Goal: Task Accomplishment & Management: Complete application form

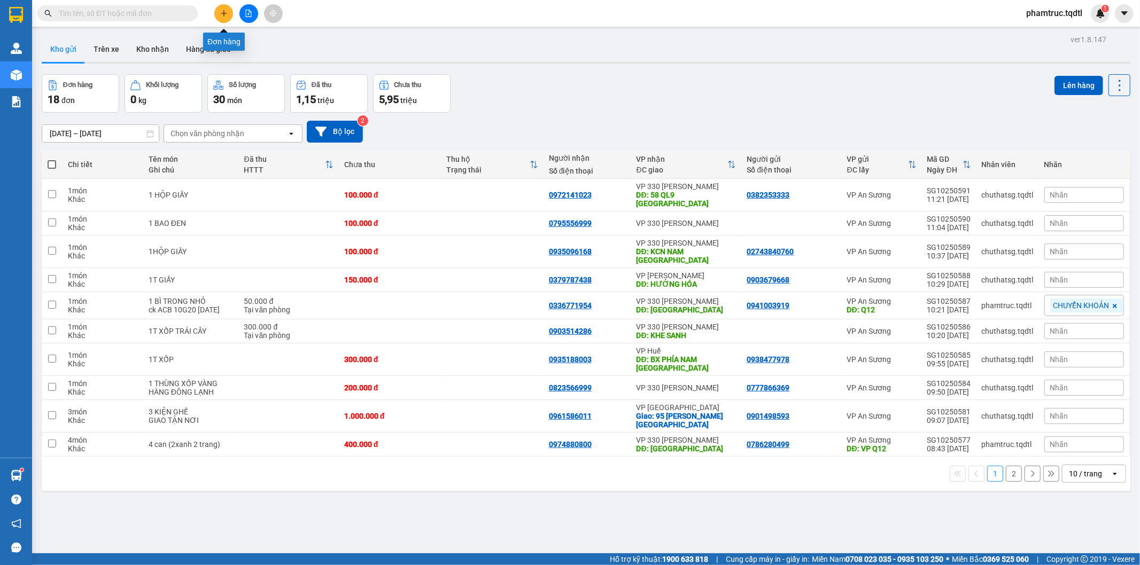
click at [222, 7] on button at bounding box center [223, 13] width 19 height 19
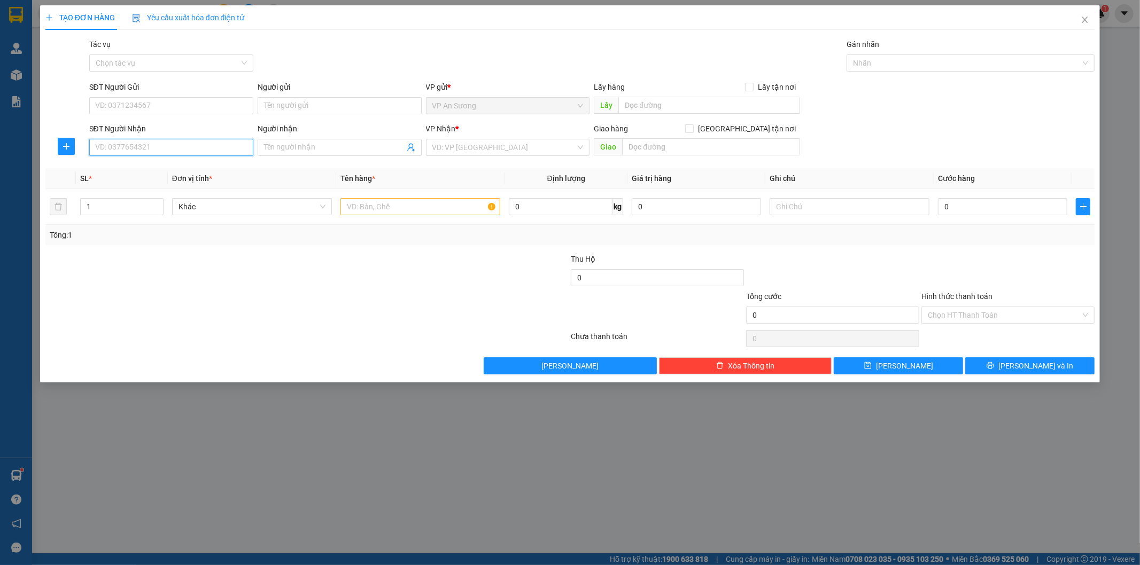
click at [187, 141] on input "SĐT Người Nhận" at bounding box center [171, 147] width 164 height 17
click at [374, 150] on input "Người nhận" at bounding box center [334, 148] width 141 height 12
type input "hiền"
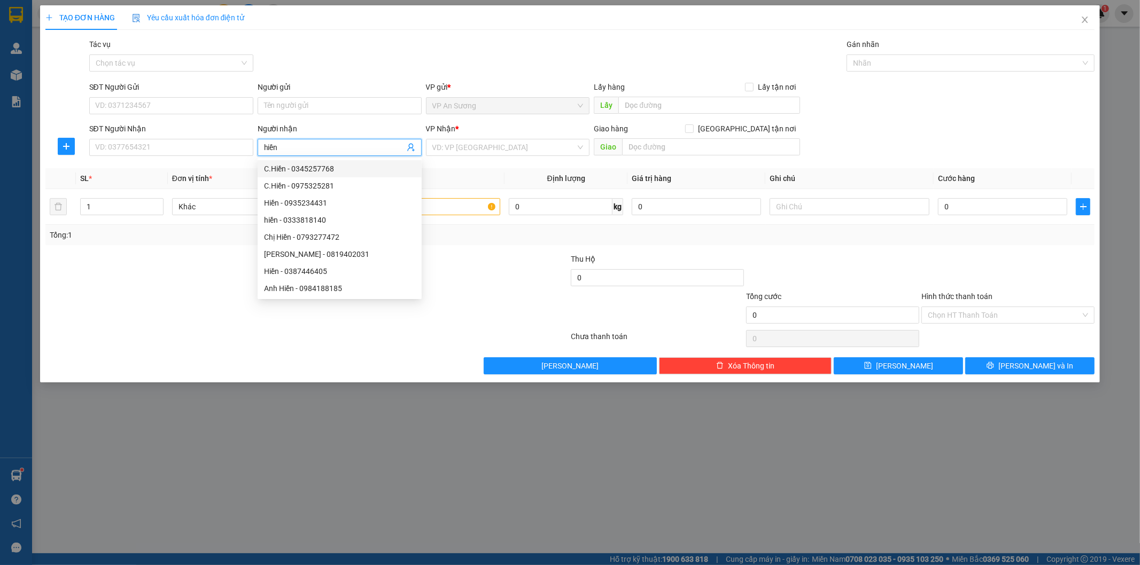
click at [312, 166] on div "C.Hiền - 0345257768" at bounding box center [339, 169] width 151 height 12
type input "0345257768"
type input "C.Hiền"
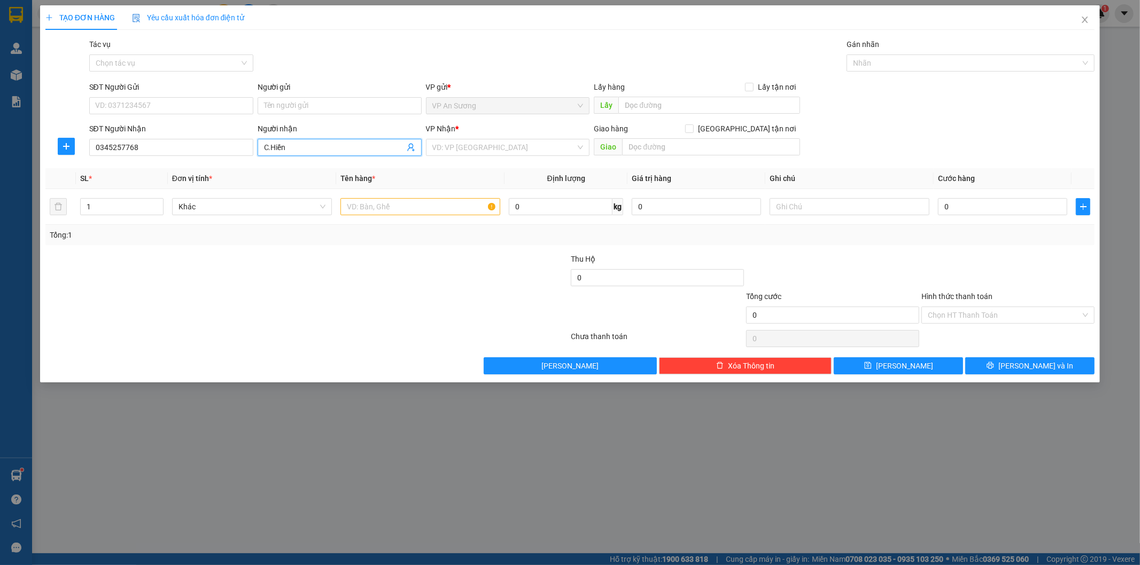
click at [316, 143] on input "C.Hiền" at bounding box center [334, 148] width 141 height 12
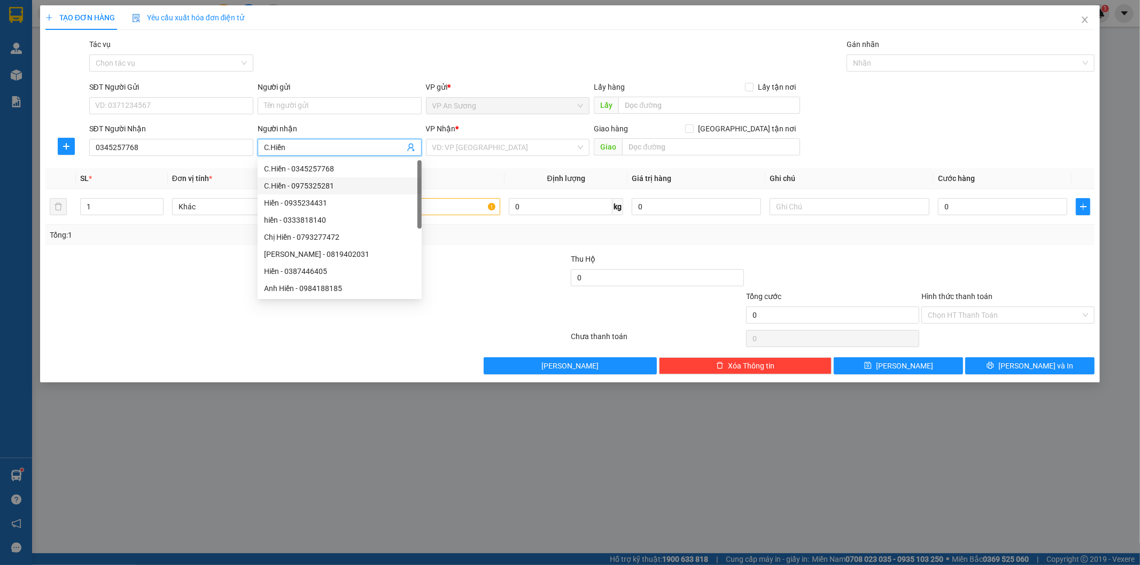
click at [307, 182] on div "C.Hiền - 0975325281" at bounding box center [339, 186] width 151 height 12
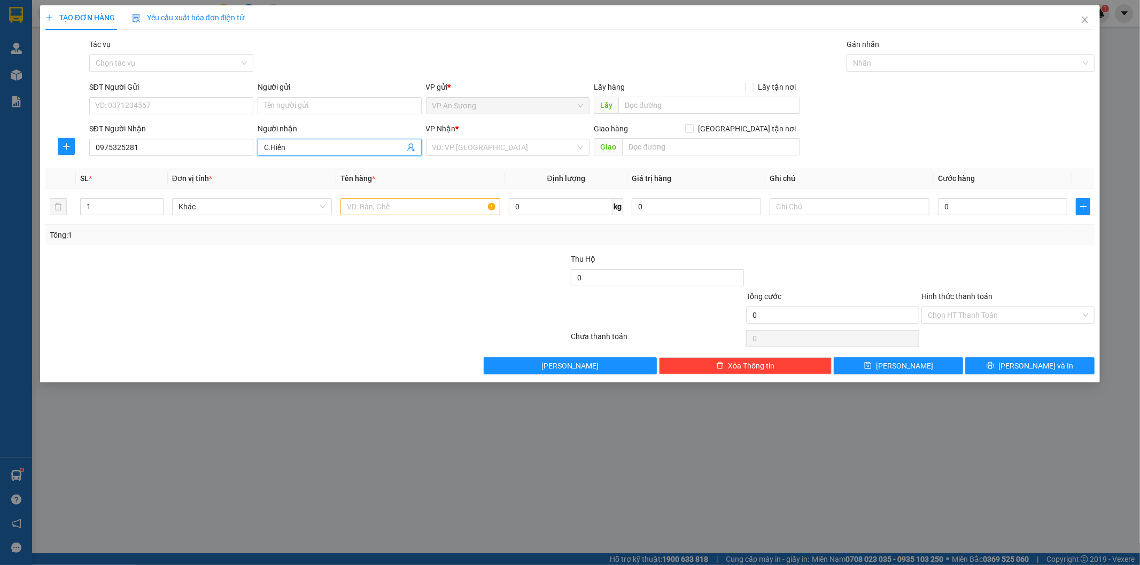
click at [305, 140] on span "C.Hiền" at bounding box center [340, 147] width 164 height 17
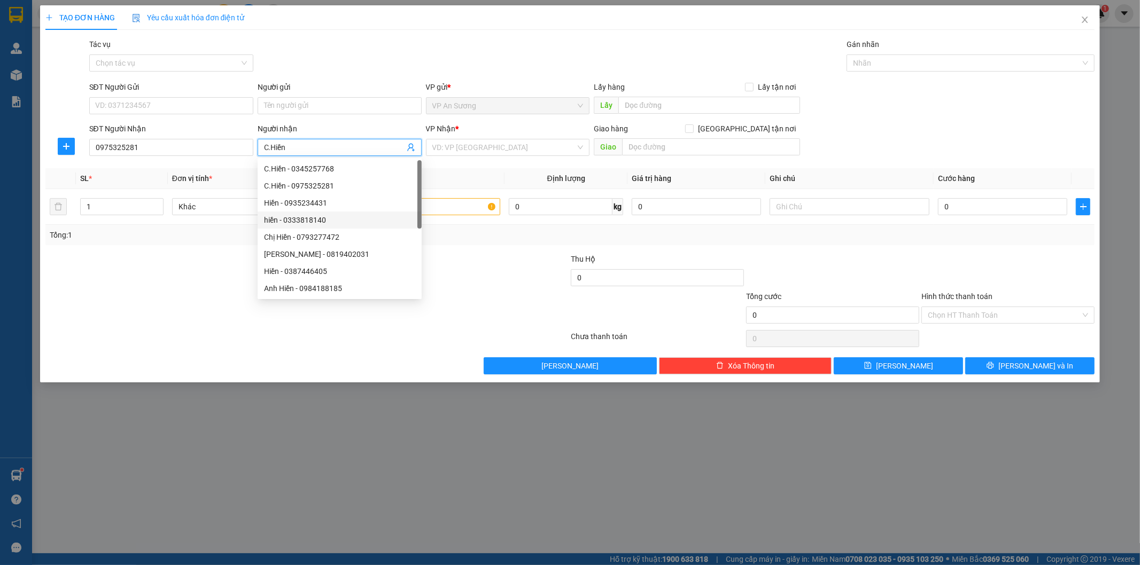
click at [305, 222] on div "hiền - 0333818140" at bounding box center [339, 220] width 151 height 12
type input "0333818140"
type input "hiền"
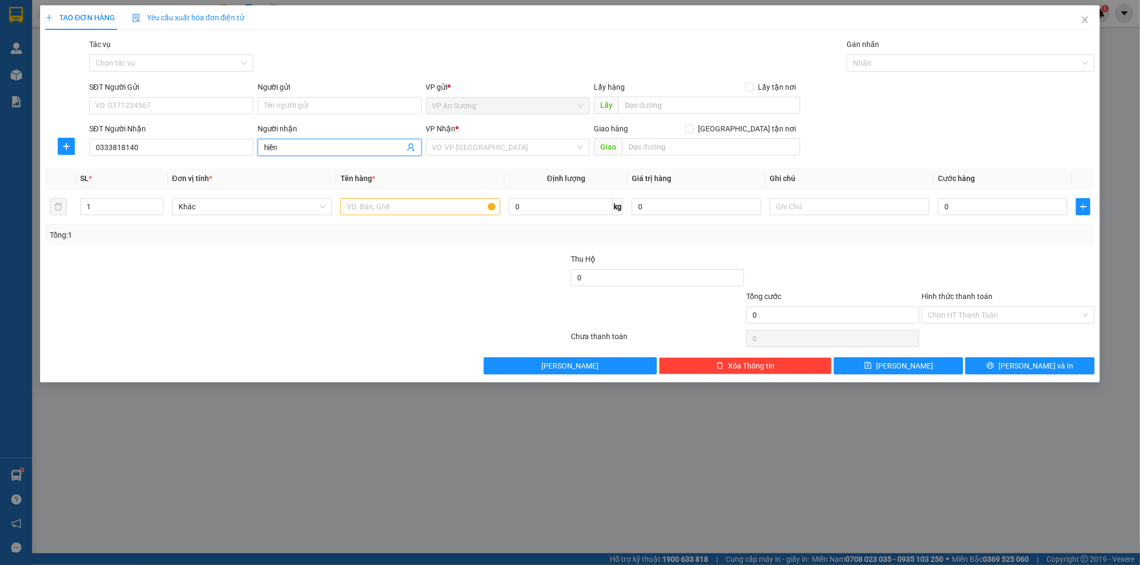
click at [306, 144] on input "hiền" at bounding box center [334, 148] width 141 height 12
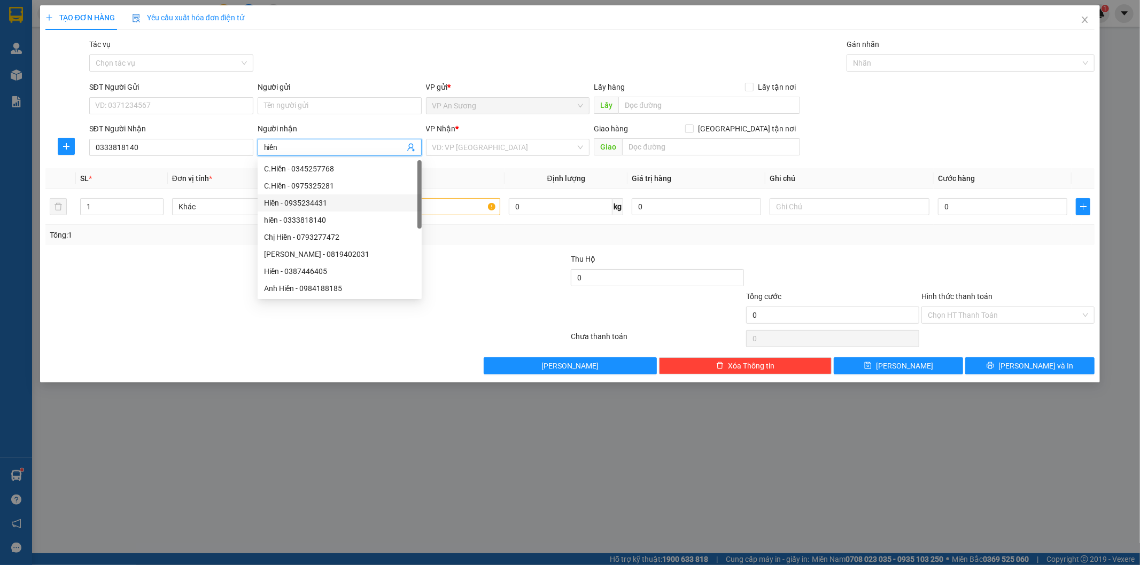
click at [305, 200] on div "Hiền - 0935234431" at bounding box center [339, 203] width 151 height 12
type input "0935234431"
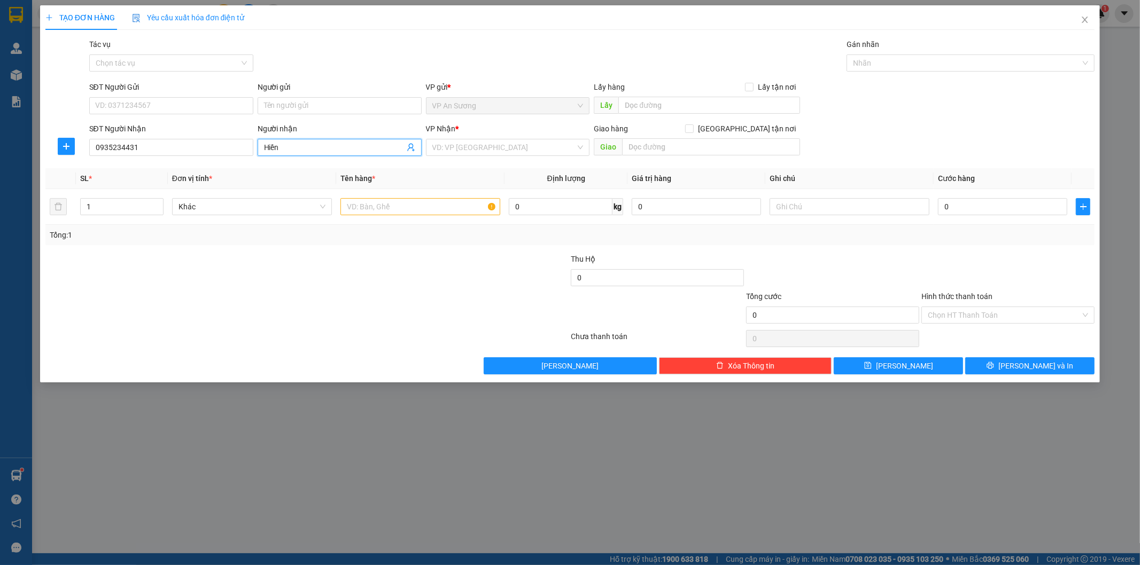
click at [310, 143] on input "Hiền" at bounding box center [334, 148] width 141 height 12
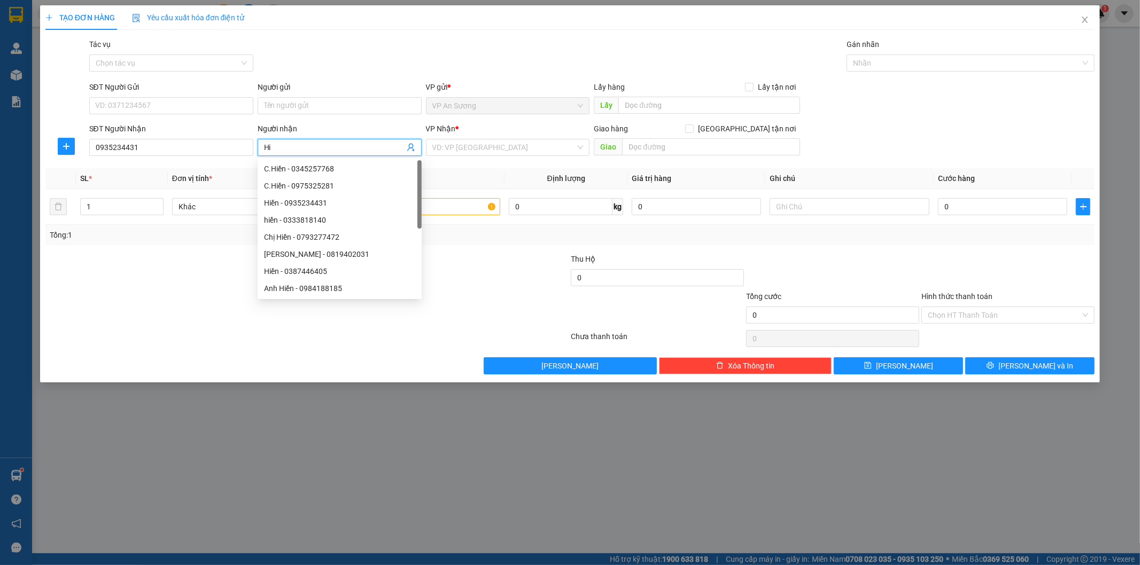
type input "H"
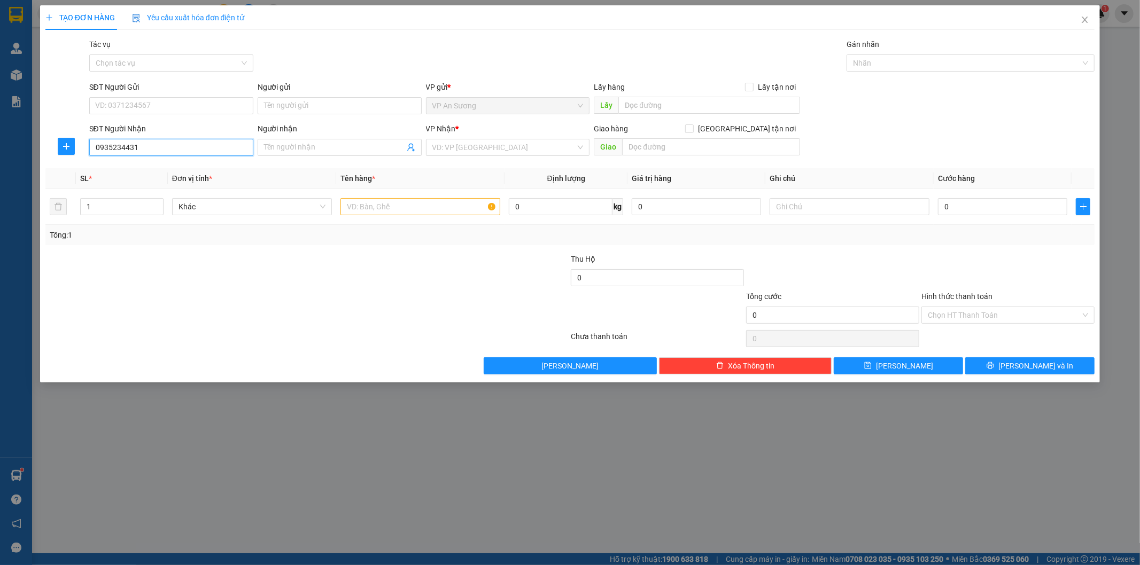
drag, startPoint x: 218, startPoint y: 153, endPoint x: 51, endPoint y: 150, distance: 166.8
click at [51, 150] on div "SĐT Người Nhận 0935234431 0935234431 Người nhận Tên người nhận VP Nhận * VD: VP…" at bounding box center [570, 141] width 1052 height 37
click at [153, 112] on input "SĐT Người Gửi" at bounding box center [171, 105] width 164 height 17
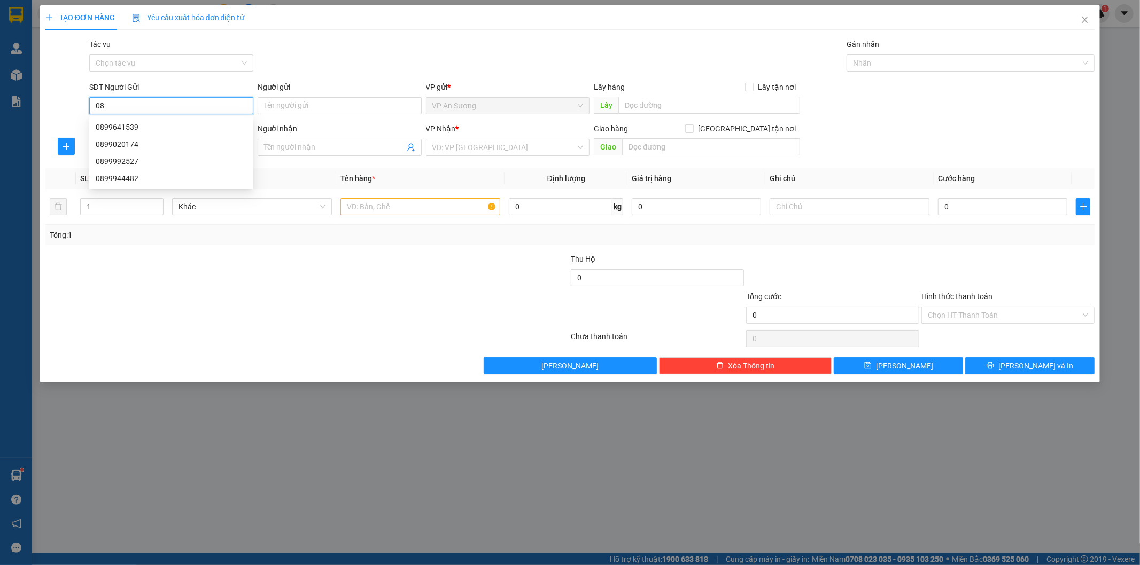
type input "0"
click at [381, 146] on input "Người nhận" at bounding box center [334, 148] width 141 height 12
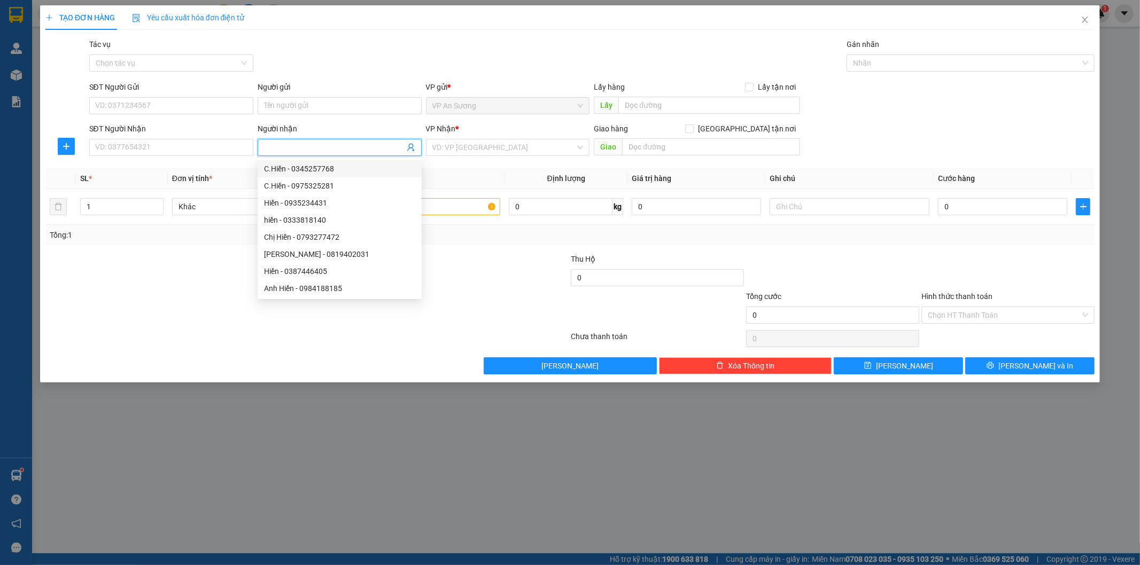
click at [356, 145] on input "Người nhận" at bounding box center [334, 148] width 141 height 12
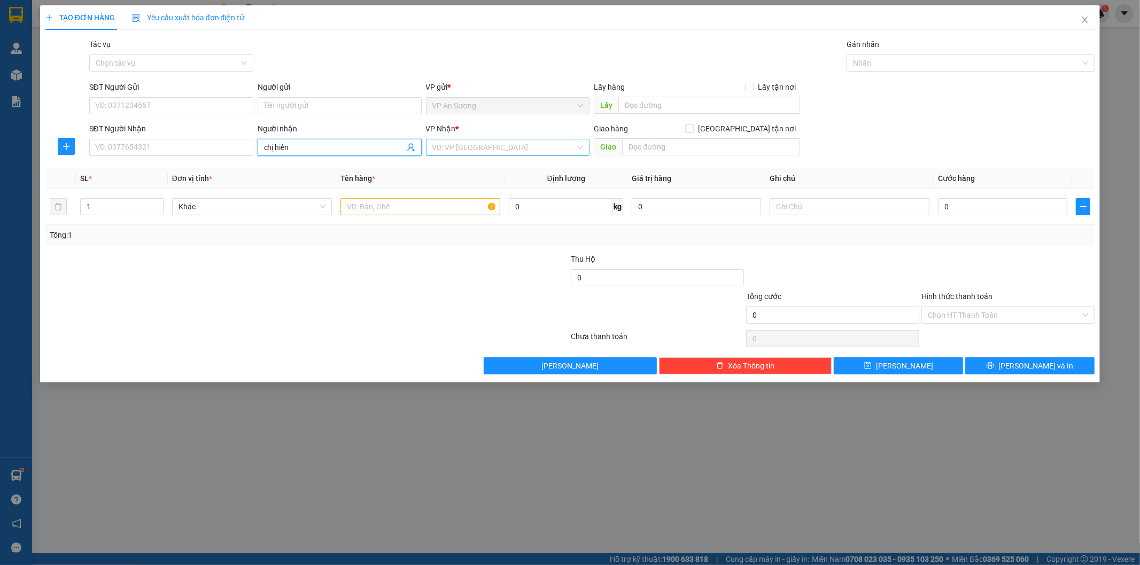
type input "chị hiền"
click at [513, 142] on input "search" at bounding box center [504, 147] width 144 height 16
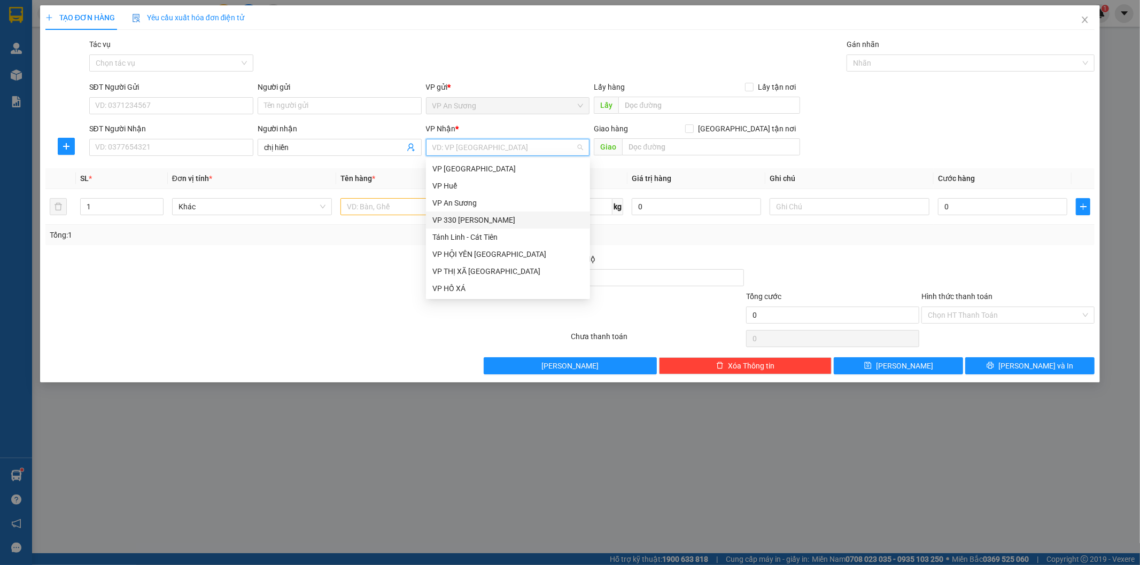
click at [483, 218] on div "VP 330 [PERSON_NAME]" at bounding box center [507, 220] width 151 height 12
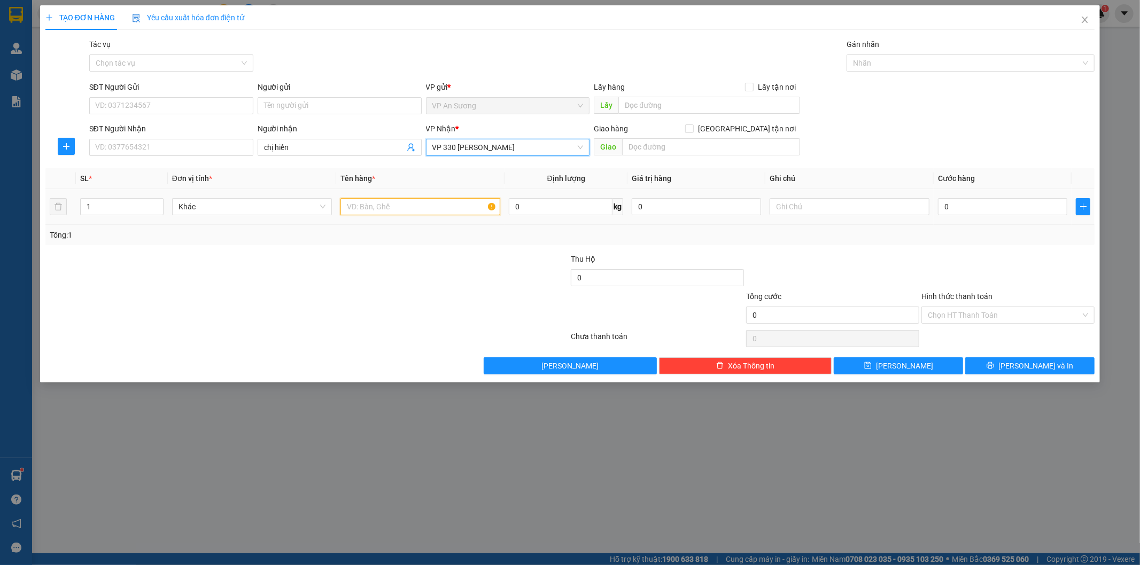
click at [406, 205] on input "text" at bounding box center [420, 206] width 160 height 17
click at [113, 199] on input "1" at bounding box center [122, 207] width 82 height 16
type input "40"
click at [366, 205] on input "text" at bounding box center [420, 206] width 160 height 17
type input "40 BAO"
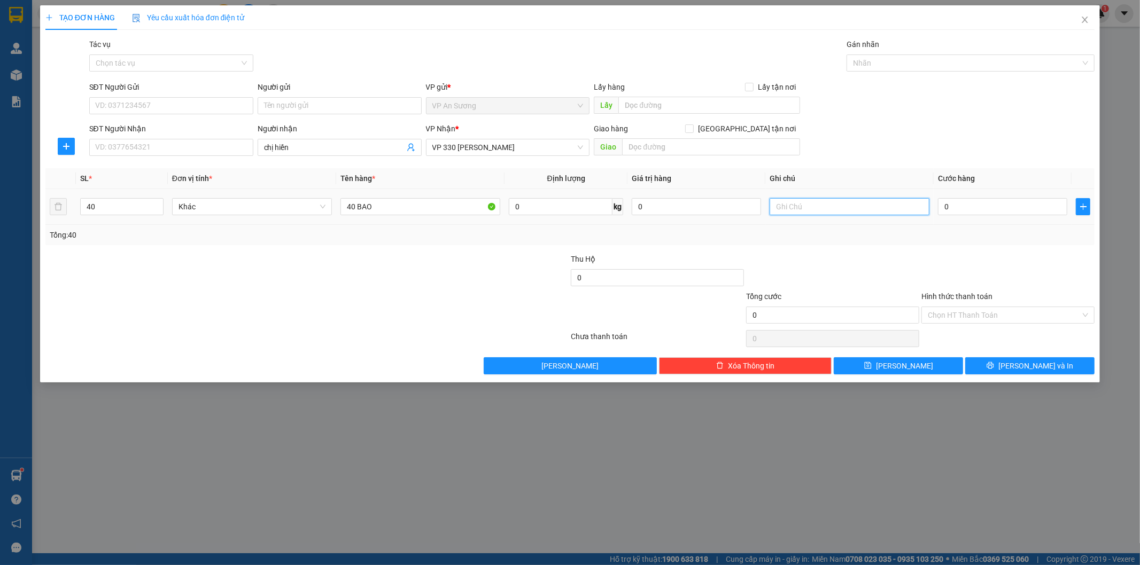
click at [850, 214] on input "text" at bounding box center [850, 206] width 160 height 17
type input "D"
click at [973, 208] on input "0" at bounding box center [1002, 206] width 129 height 17
click at [943, 207] on input "0" at bounding box center [1002, 206] width 129 height 17
click at [883, 199] on input "ĐẬU CHỊ HIỀN" at bounding box center [850, 206] width 160 height 17
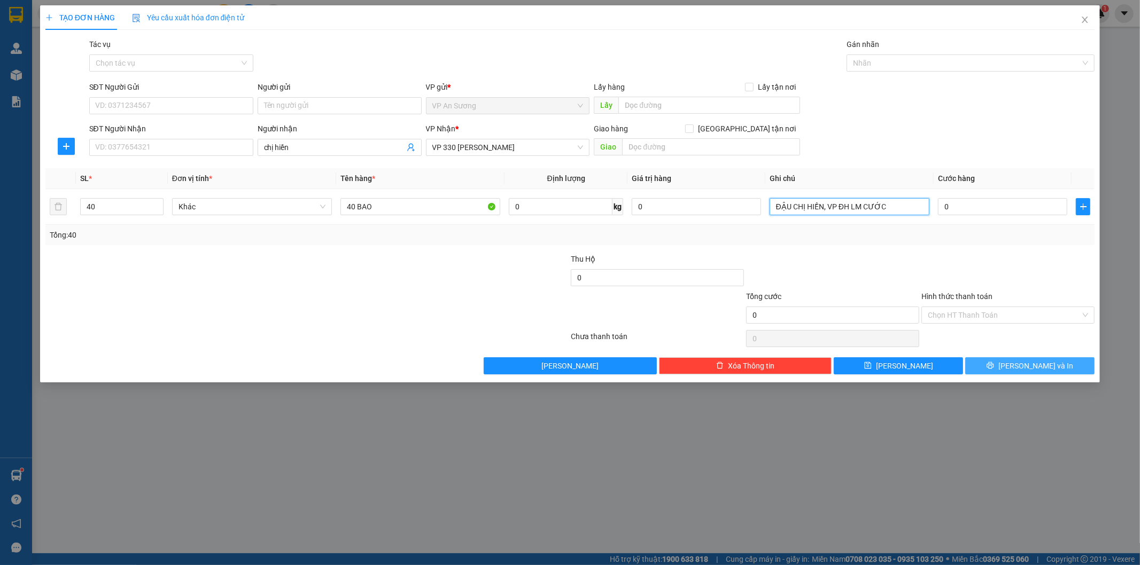
type input "ĐẬU CHỊ HIỀN, VP ĐH LM CƯỚC"
click at [1037, 362] on span "[PERSON_NAME] và In" at bounding box center [1035, 366] width 75 height 12
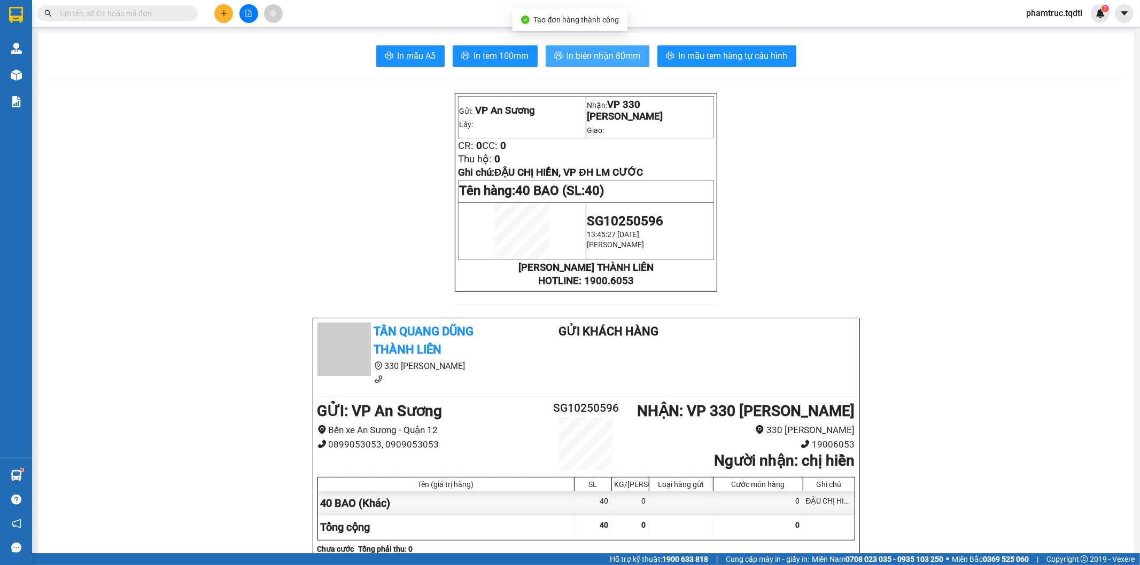
click at [607, 48] on button "In biên nhận 80mm" at bounding box center [598, 55] width 104 height 21
click at [605, 48] on button "In biên nhận 80mm" at bounding box center [598, 55] width 104 height 21
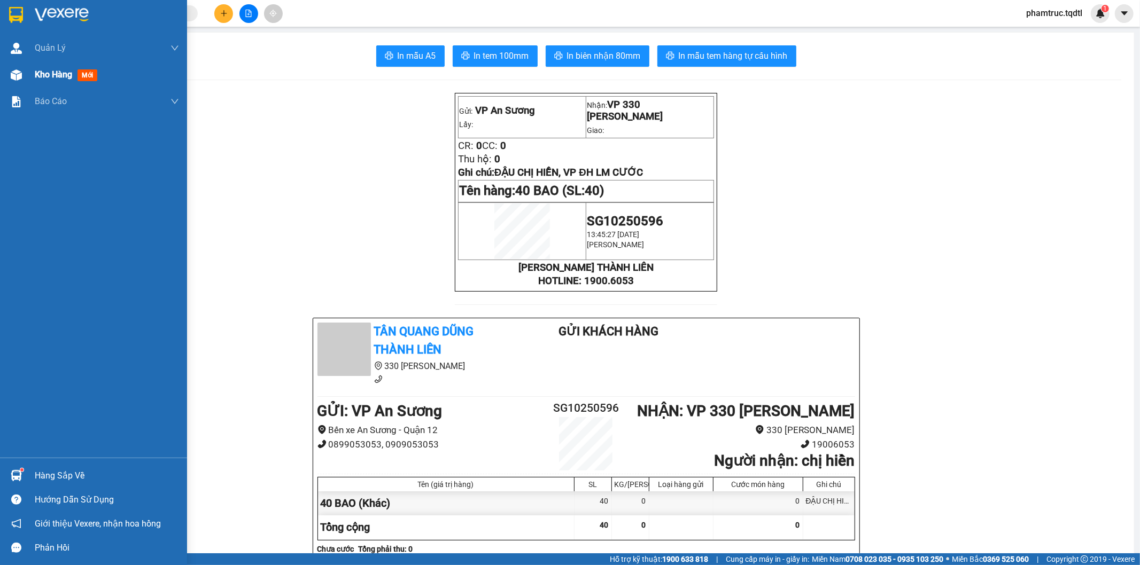
click at [26, 72] on div "Kho hàng mới" at bounding box center [93, 74] width 187 height 27
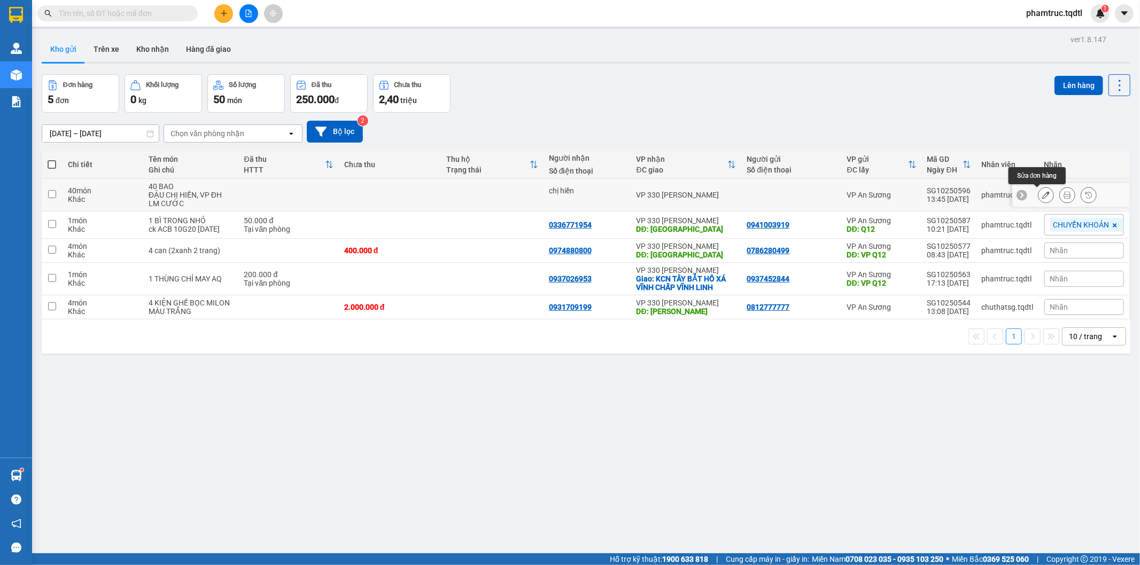
click at [1042, 195] on icon at bounding box center [1045, 194] width 7 height 7
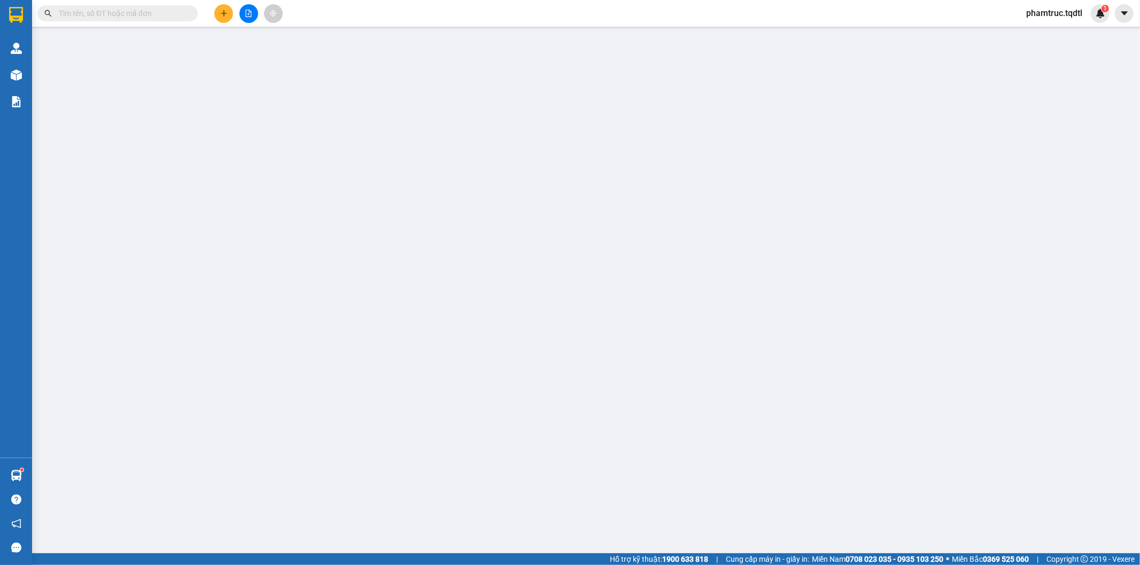
type input "chị hiền"
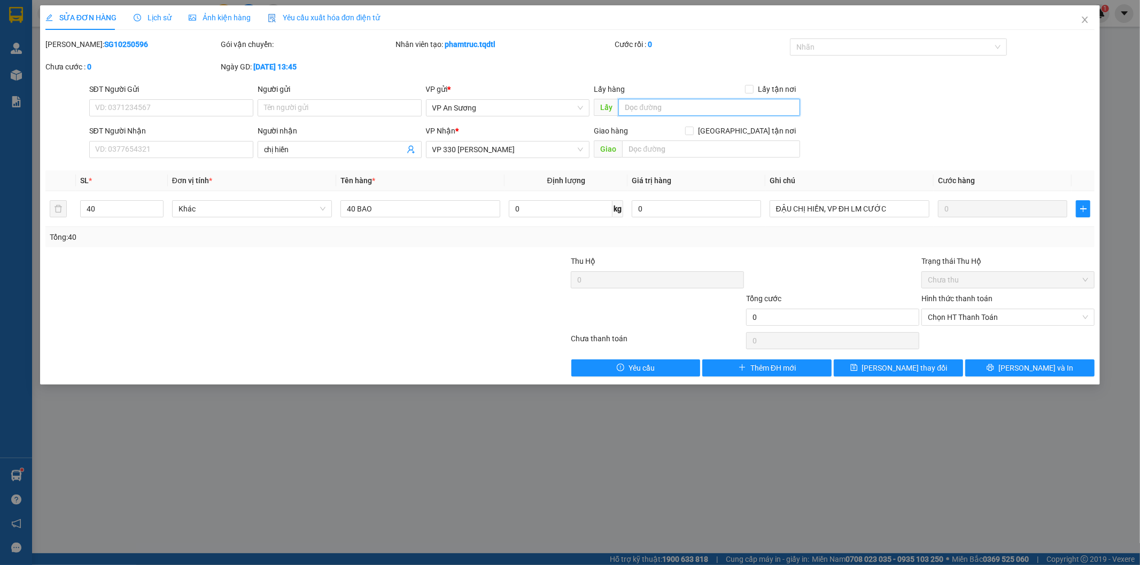
click at [695, 110] on input "text" at bounding box center [709, 107] width 182 height 17
type input "Q12"
click at [900, 361] on button "[PERSON_NAME] thay đổi" at bounding box center [898, 368] width 129 height 17
